Goal: Transaction & Acquisition: Subscribe to service/newsletter

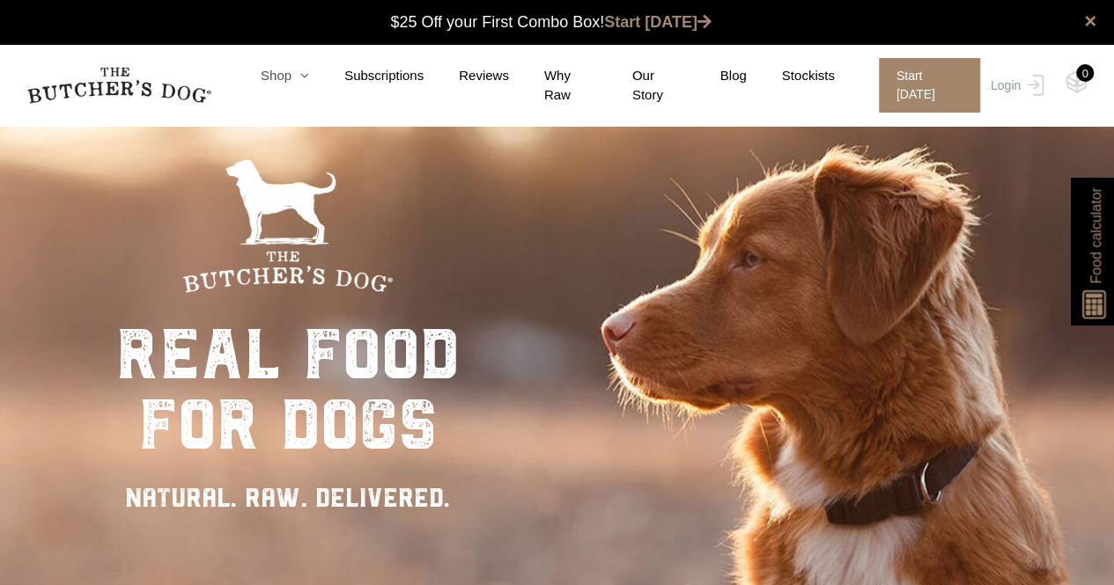
click at [305, 82] on icon at bounding box center [300, 75] width 18 height 13
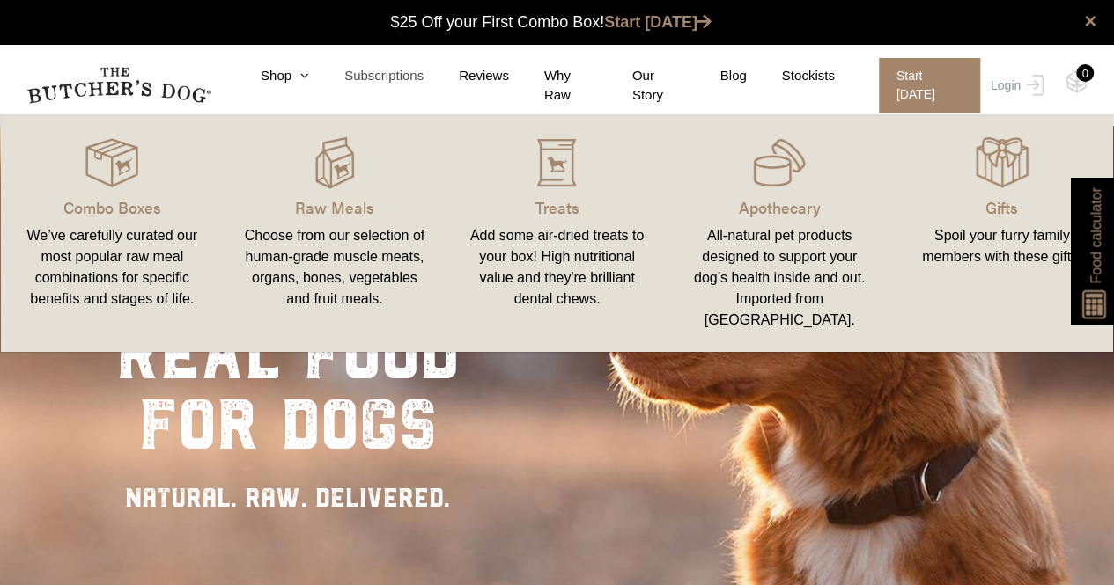
click at [393, 83] on link "Subscriptions" at bounding box center [366, 76] width 114 height 20
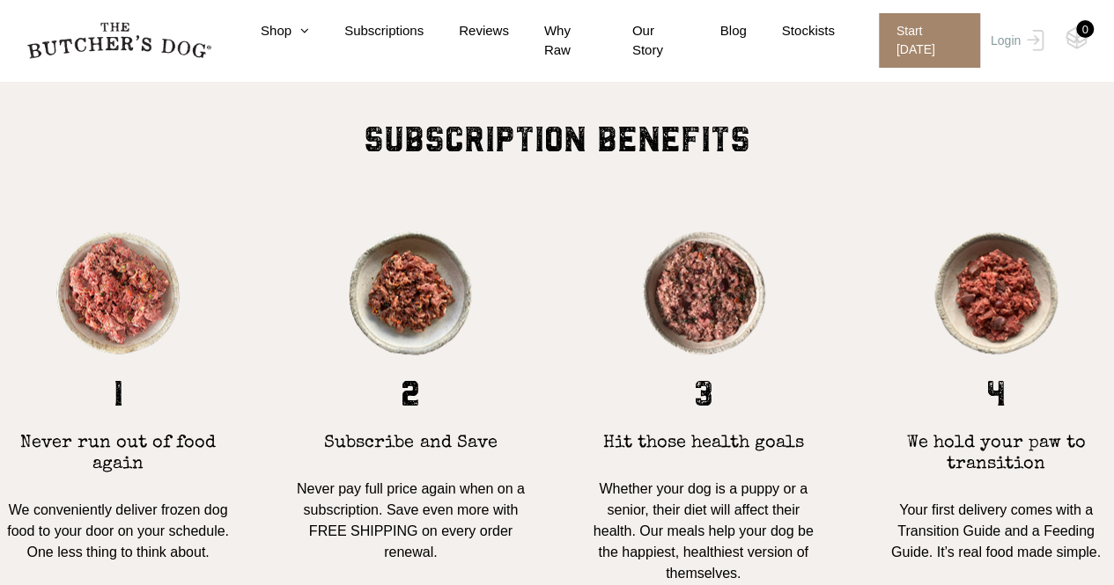
scroll to position [1285, 0]
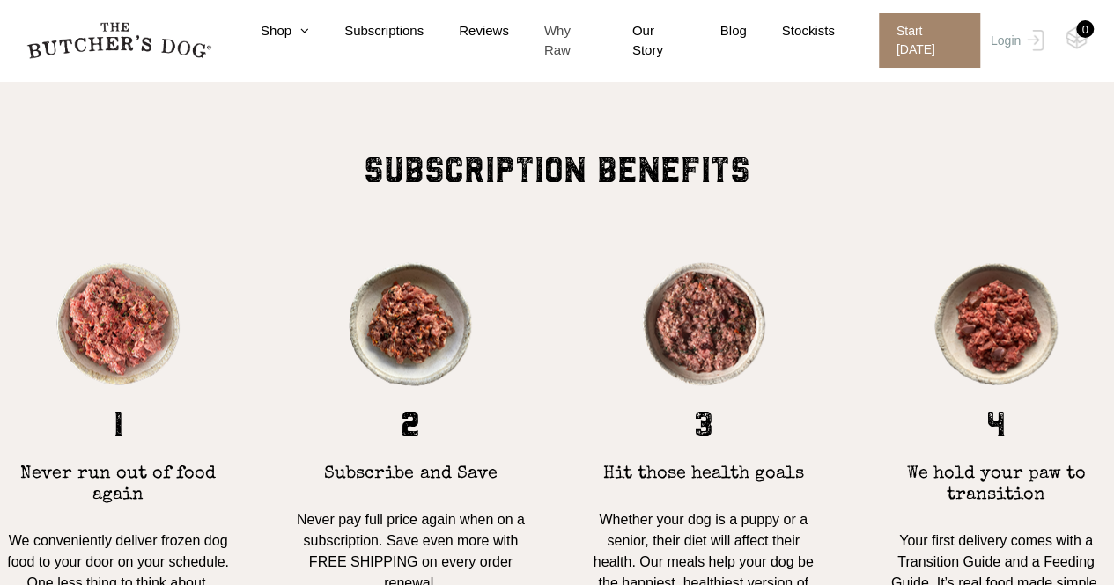
click at [575, 36] on link "Why Raw" at bounding box center [553, 41] width 88 height 40
